Goal: Information Seeking & Learning: Learn about a topic

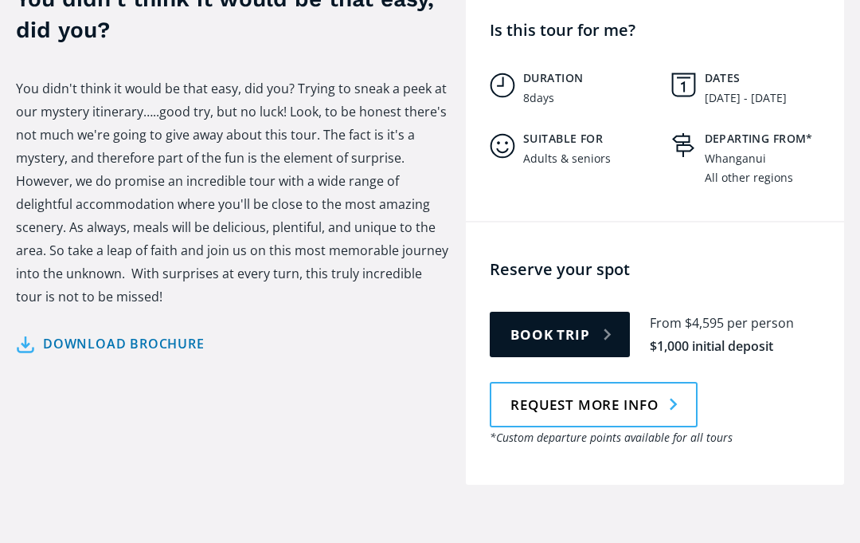
scroll to position [670, 0]
click at [155, 332] on link "Download brochure" at bounding box center [110, 343] width 189 height 23
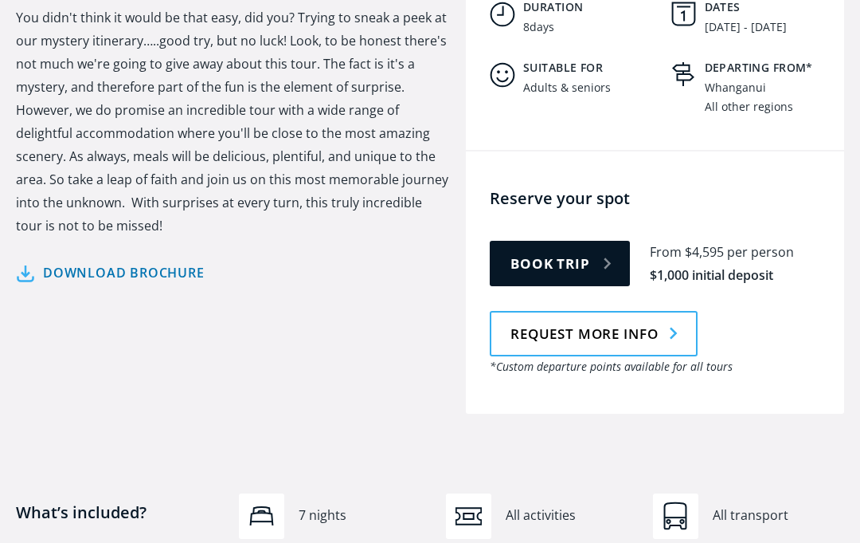
scroll to position [740, 0]
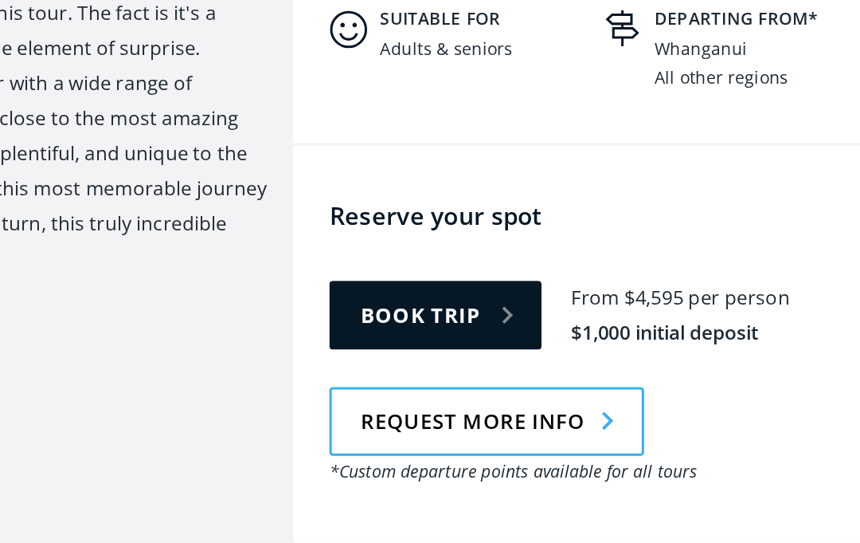
click at [490, 312] on link "Request more info" at bounding box center [594, 334] width 208 height 45
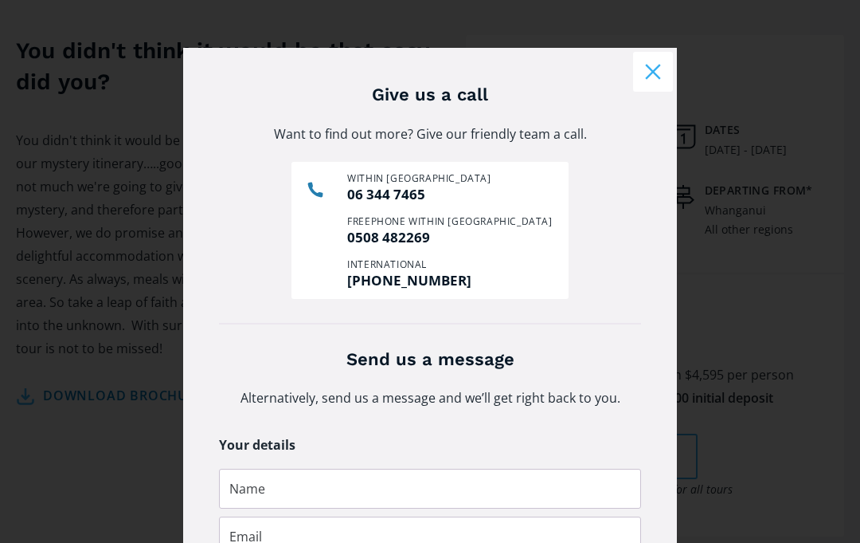
scroll to position [0, 0]
click at [654, 70] on button "Close modal" at bounding box center [653, 72] width 40 height 40
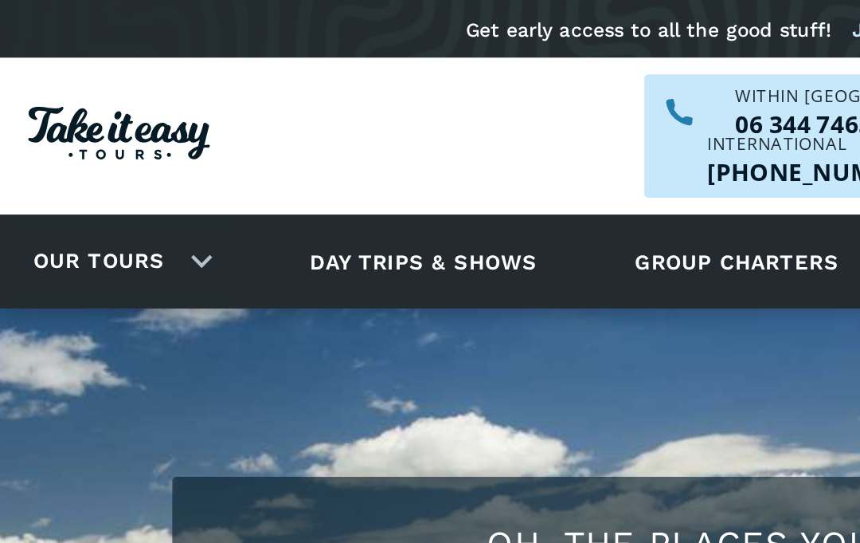
click at [227, 135] on link "Day trips & shows" at bounding box center [241, 149] width 170 height 44
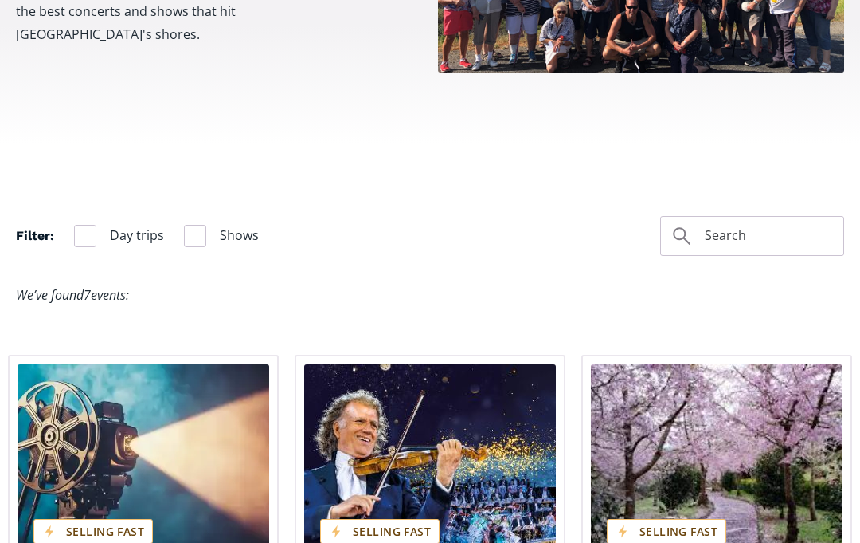
scroll to position [837, 0]
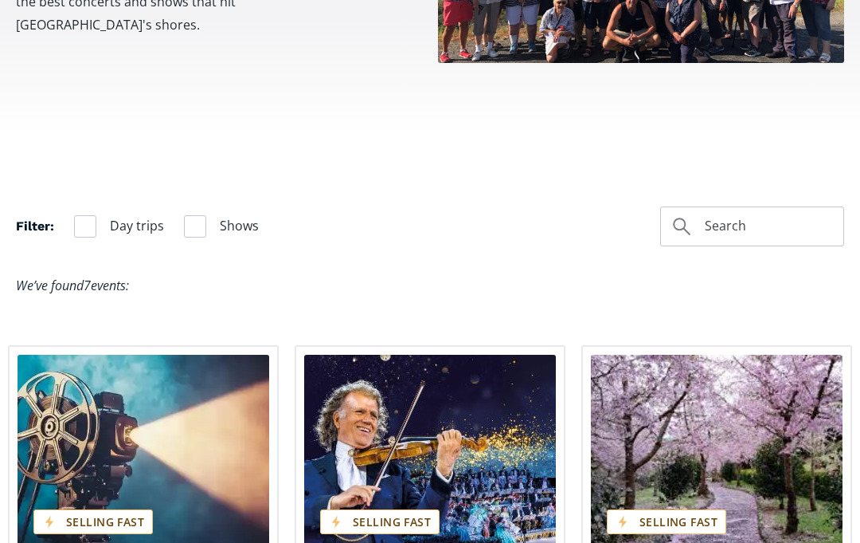
click at [87, 215] on div "Filter" at bounding box center [85, 226] width 22 height 22
click at [84, 221] on input "Day trips" at bounding box center [79, 226] width 10 height 10
checkbox input "true"
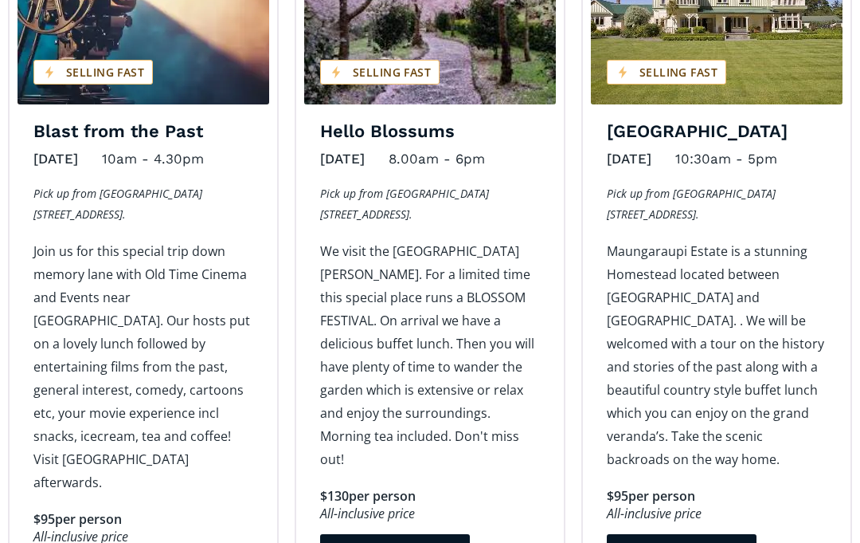
scroll to position [1308, 0]
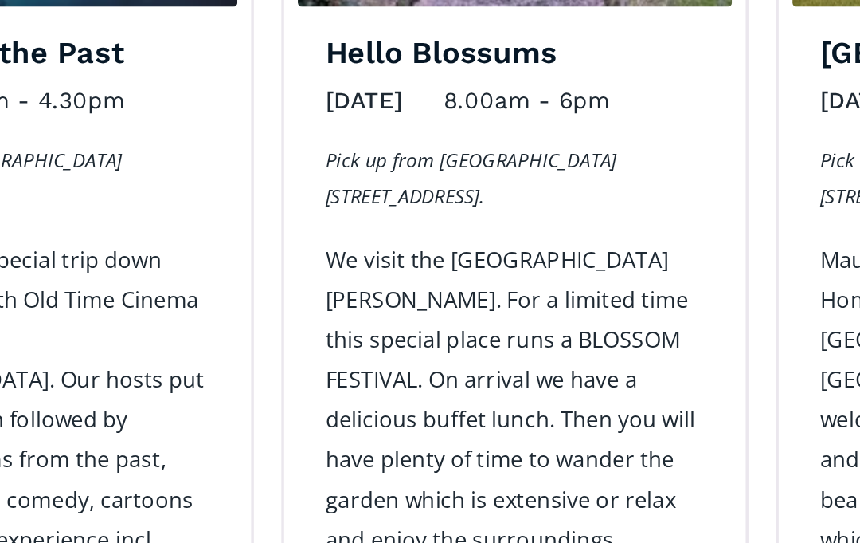
click at [320, 272] on p "We visit the Aston Norwood Gardens. For a limited time this special place runs …" at bounding box center [430, 333] width 220 height 231
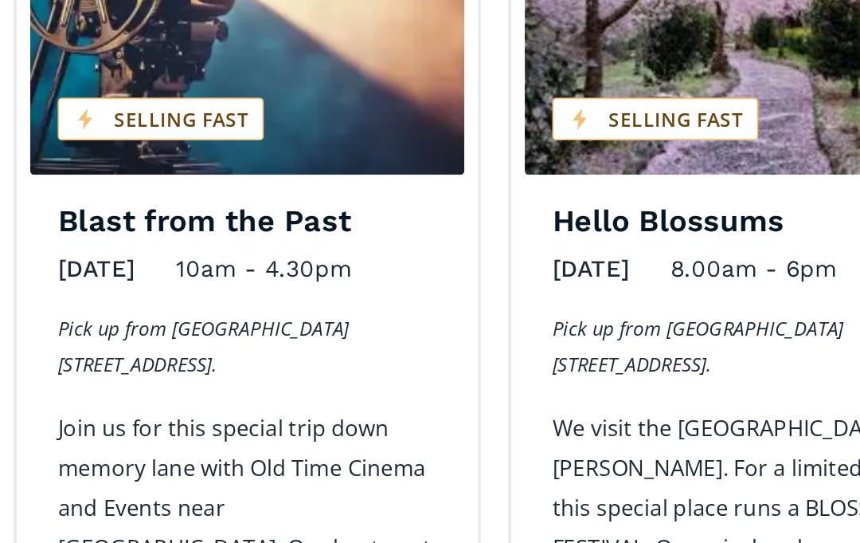
scroll to position [1244, 0]
